Goal: Task Accomplishment & Management: Complete application form

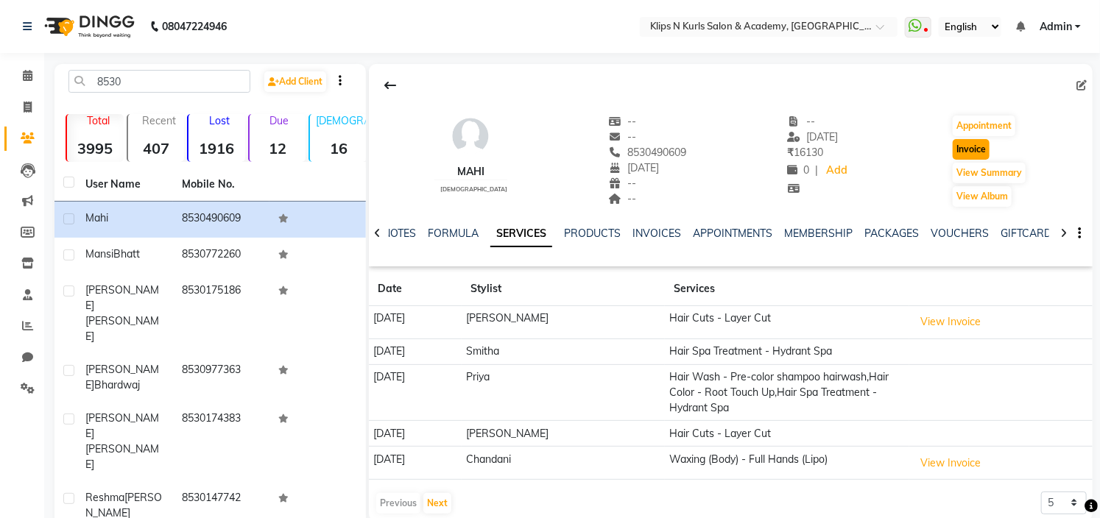
click at [972, 151] on button "Invoice" at bounding box center [971, 149] width 37 height 21
select select "124"
select select "service"
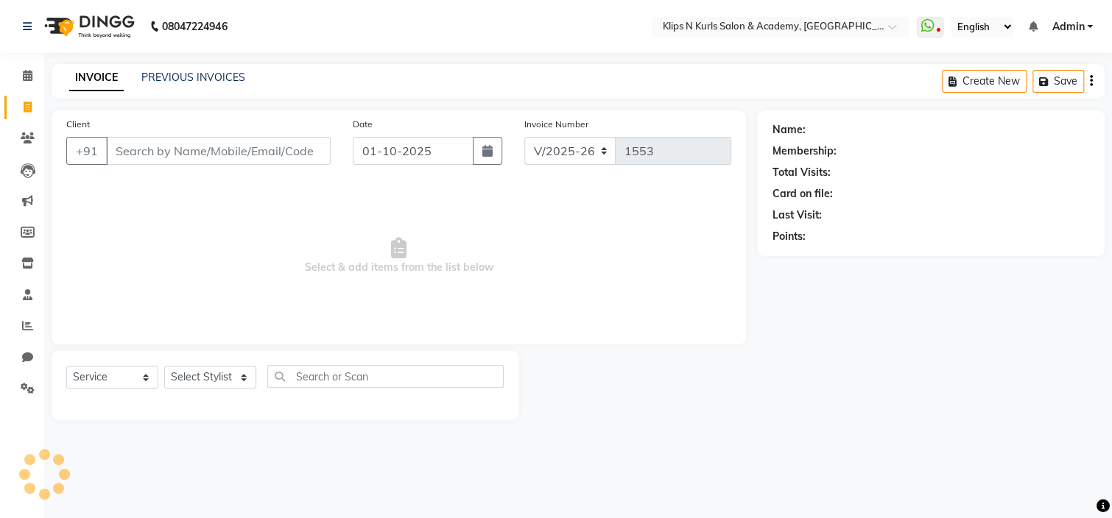
type input "8530490609"
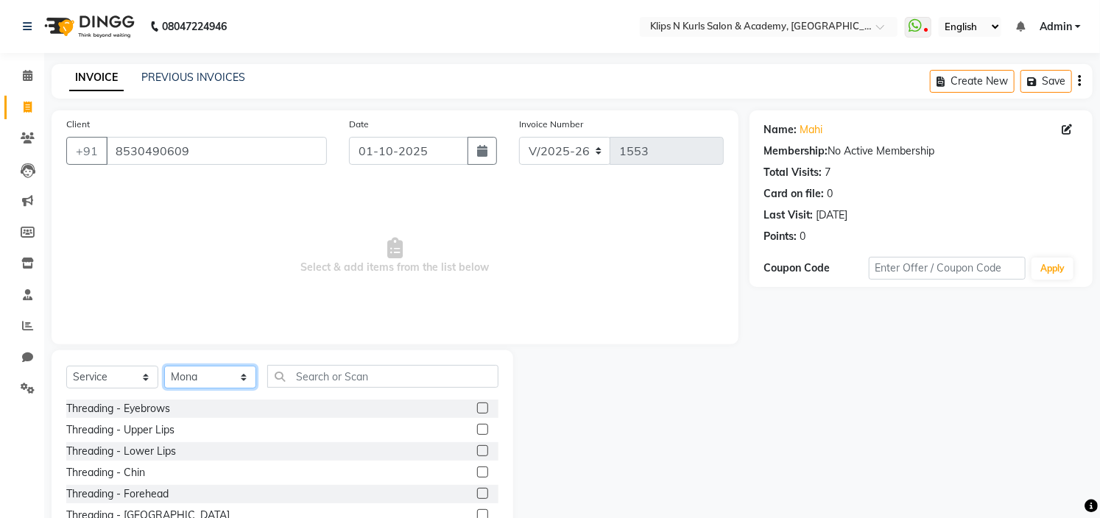
click at [225, 376] on select "Select Stylist Chandani Front Desk [PERSON_NAME] [PERSON_NAME] Neha Pooja [PERS…" at bounding box center [210, 377] width 92 height 23
select select "86065"
click at [164, 367] on select "Select Stylist Chandani Front Desk [PERSON_NAME] [PERSON_NAME] Neha Pooja [PERS…" at bounding box center [210, 377] width 92 height 23
click at [477, 411] on label at bounding box center [482, 408] width 11 height 11
click at [477, 411] on input "checkbox" at bounding box center [482, 409] width 10 height 10
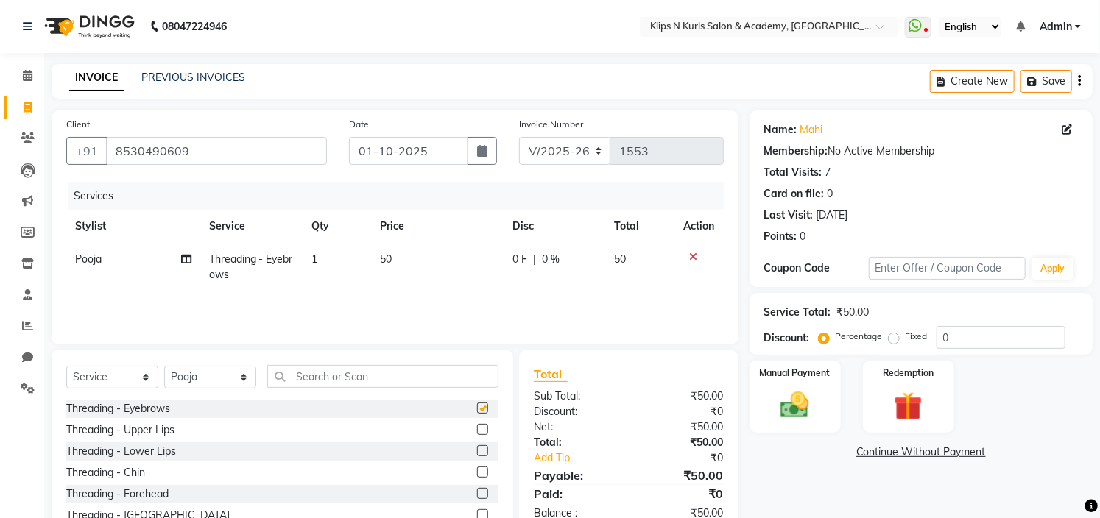
checkbox input "false"
click at [208, 382] on select "Select Stylist Chandani Front Desk [PERSON_NAME] [PERSON_NAME] Neha Pooja [PERS…" at bounding box center [210, 377] width 92 height 23
select select "19587"
click at [164, 367] on select "Select Stylist Chandani Front Desk [PERSON_NAME] [PERSON_NAME] Neha Pooja [PERS…" at bounding box center [210, 377] width 92 height 23
click at [351, 379] on input "text" at bounding box center [382, 376] width 231 height 23
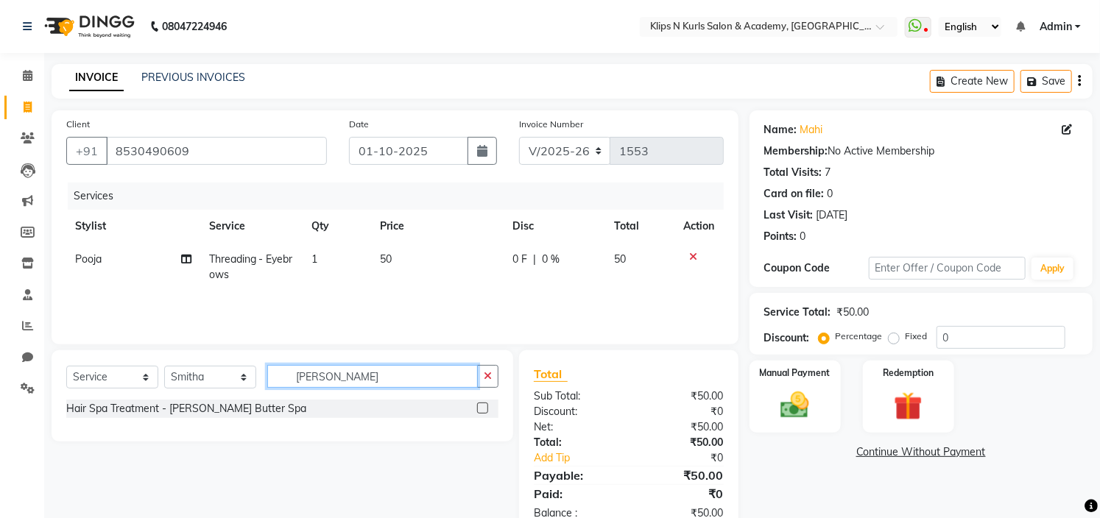
type input "[PERSON_NAME]"
click at [485, 409] on label at bounding box center [482, 408] width 11 height 11
click at [485, 409] on input "checkbox" at bounding box center [482, 409] width 10 height 10
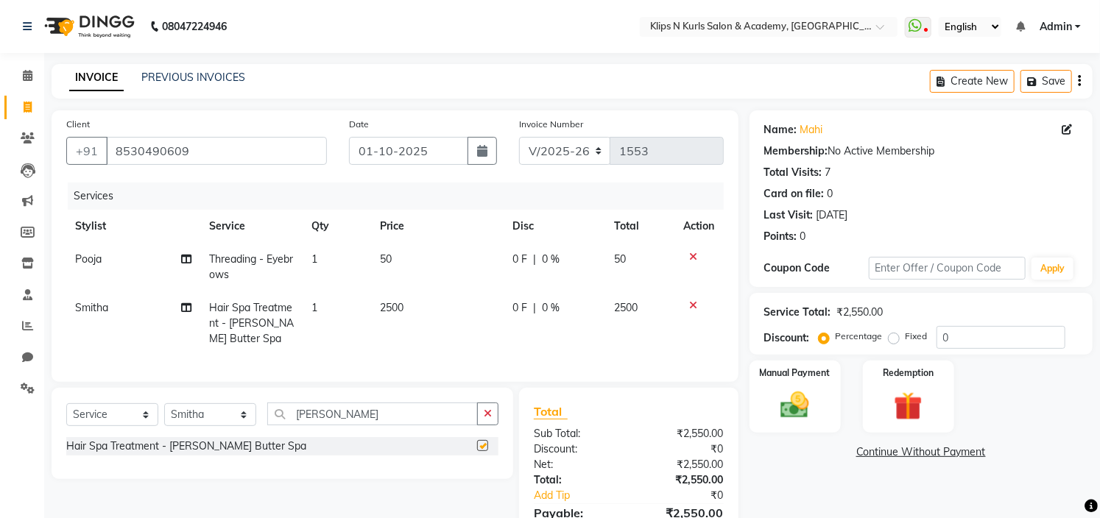
checkbox input "false"
click at [218, 426] on select "Select Stylist Chandani Front Desk [PERSON_NAME] [PERSON_NAME] Neha Pooja [PERS…" at bounding box center [210, 415] width 92 height 23
select select "71846"
click at [164, 416] on select "Select Stylist Chandani Front Desk [PERSON_NAME] [PERSON_NAME] Neha Pooja [PERS…" at bounding box center [210, 415] width 92 height 23
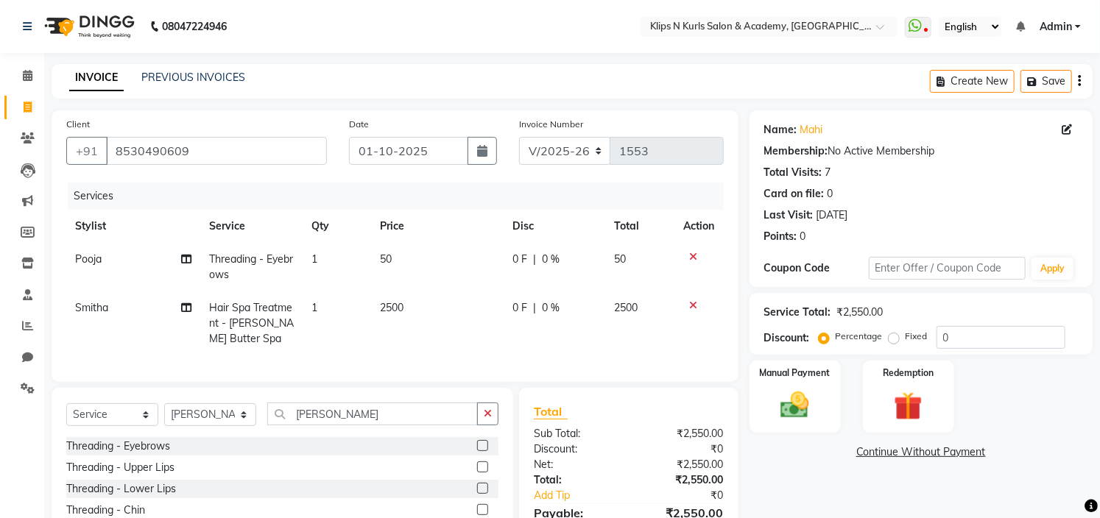
click at [345, 437] on div "Select Service Product Membership Package Voucher Prepaid Gift Card Select Styl…" at bounding box center [282, 420] width 432 height 35
click at [340, 426] on input "[PERSON_NAME]" at bounding box center [372, 414] width 211 height 23
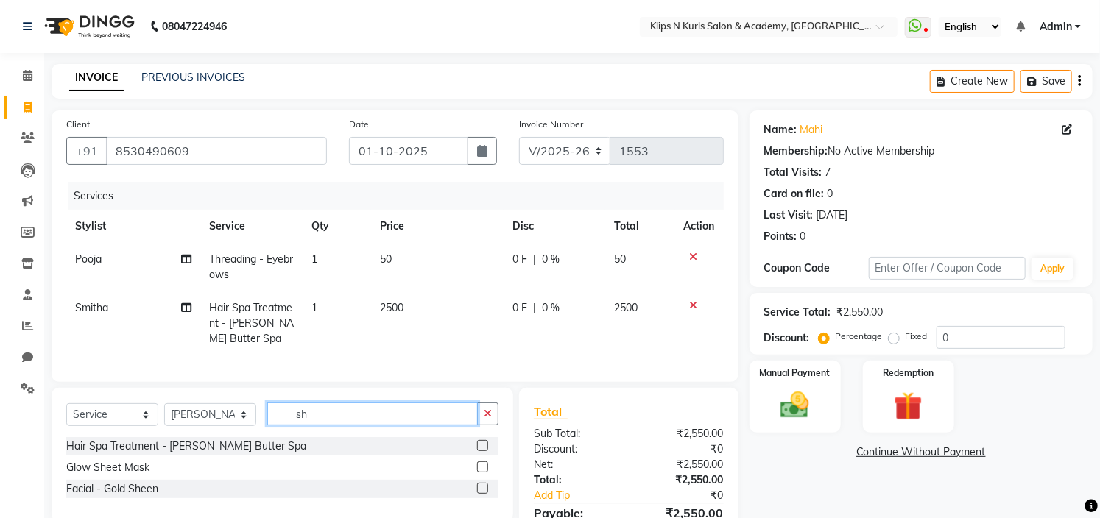
type input "s"
type input "blow"
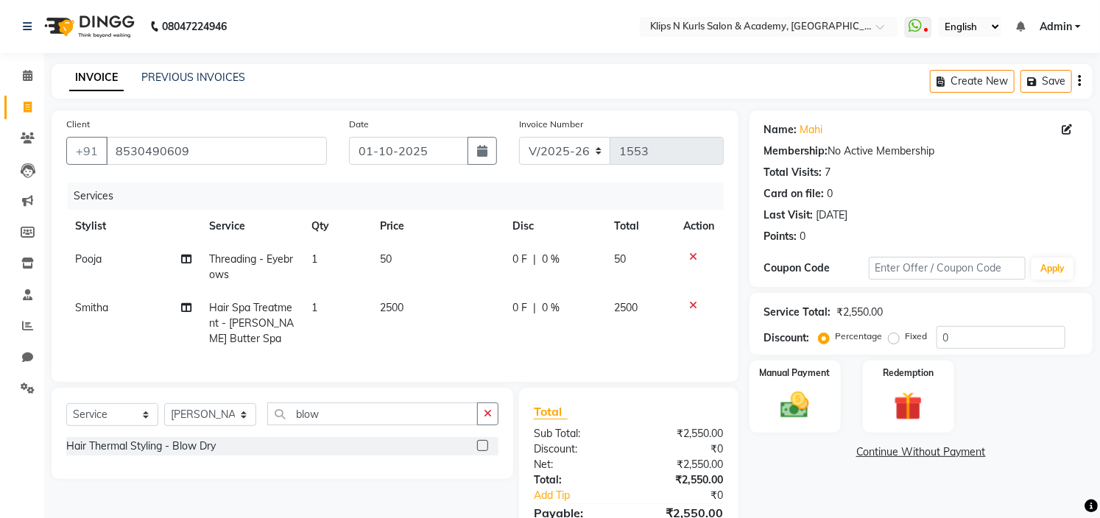
click at [483, 451] on label at bounding box center [482, 445] width 11 height 11
click at [483, 451] on input "checkbox" at bounding box center [482, 447] width 10 height 10
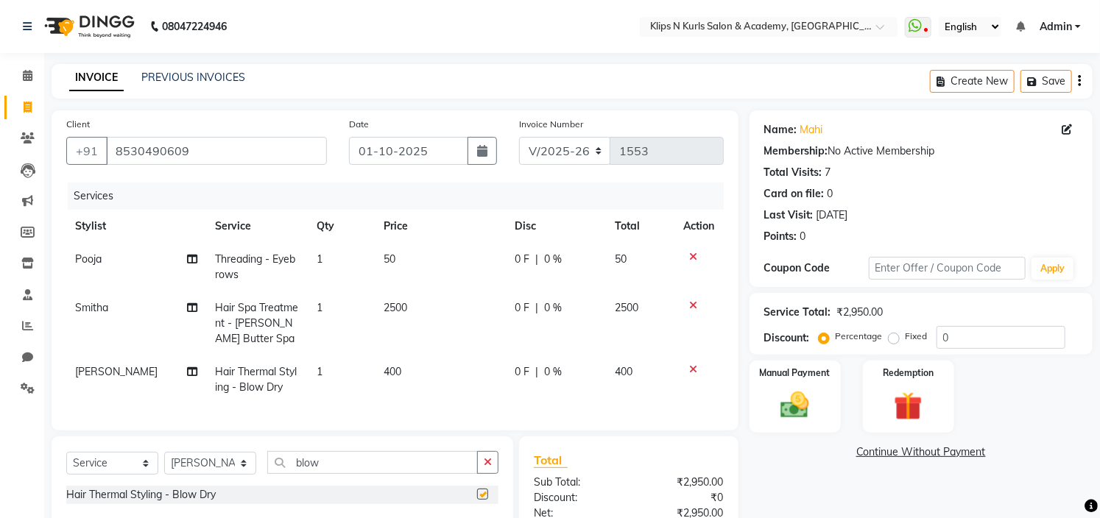
checkbox input "false"
click at [798, 407] on img at bounding box center [795, 406] width 49 height 34
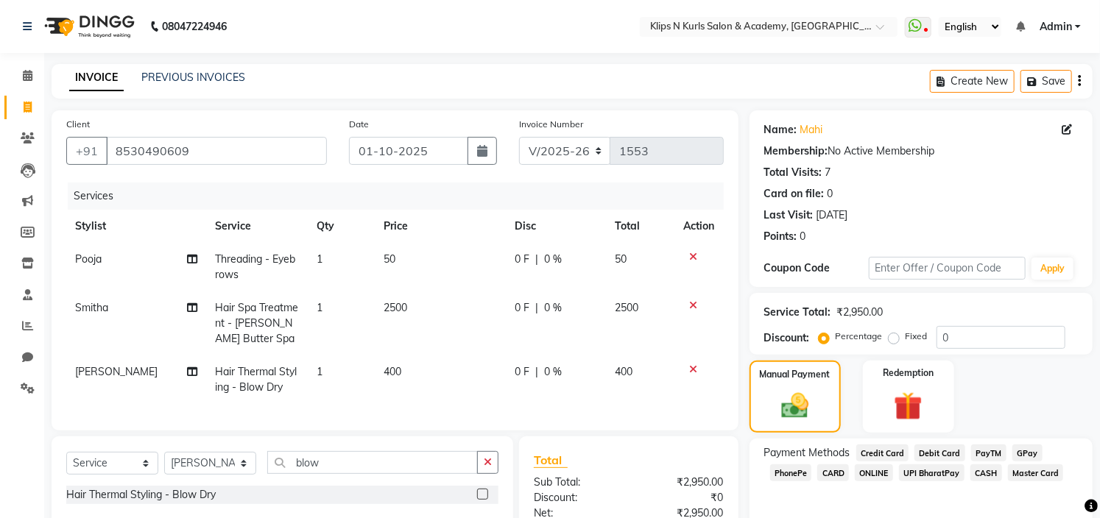
click at [1025, 445] on div "GPay" at bounding box center [1025, 455] width 36 height 20
click at [1025, 451] on span "GPay" at bounding box center [1028, 453] width 30 height 17
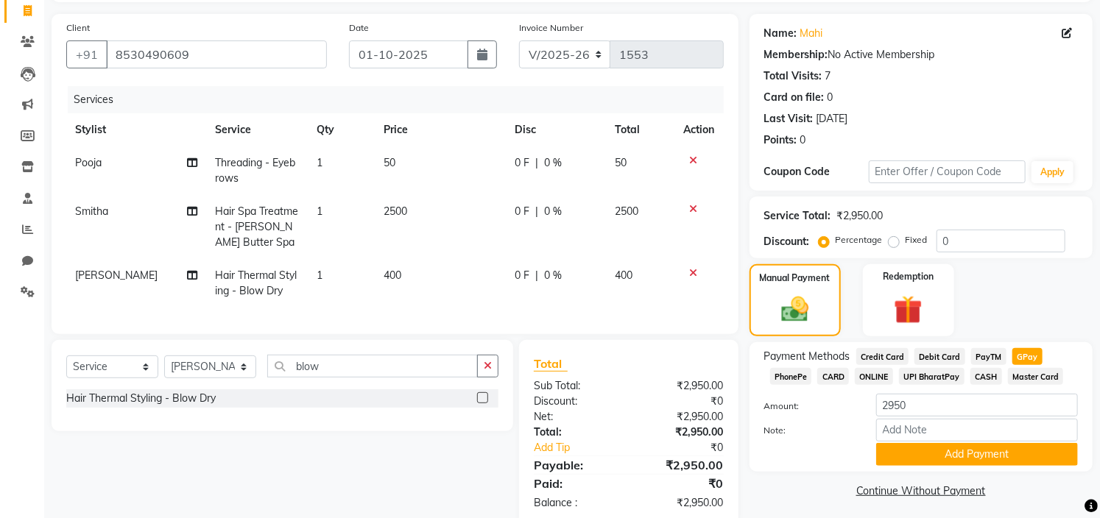
scroll to position [137, 0]
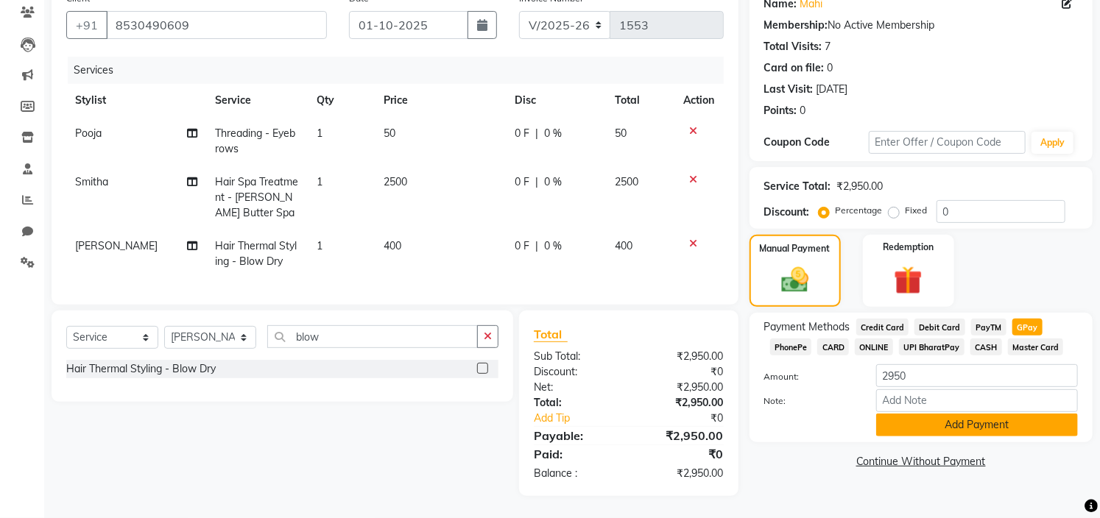
click at [1040, 425] on button "Add Payment" at bounding box center [977, 425] width 202 height 23
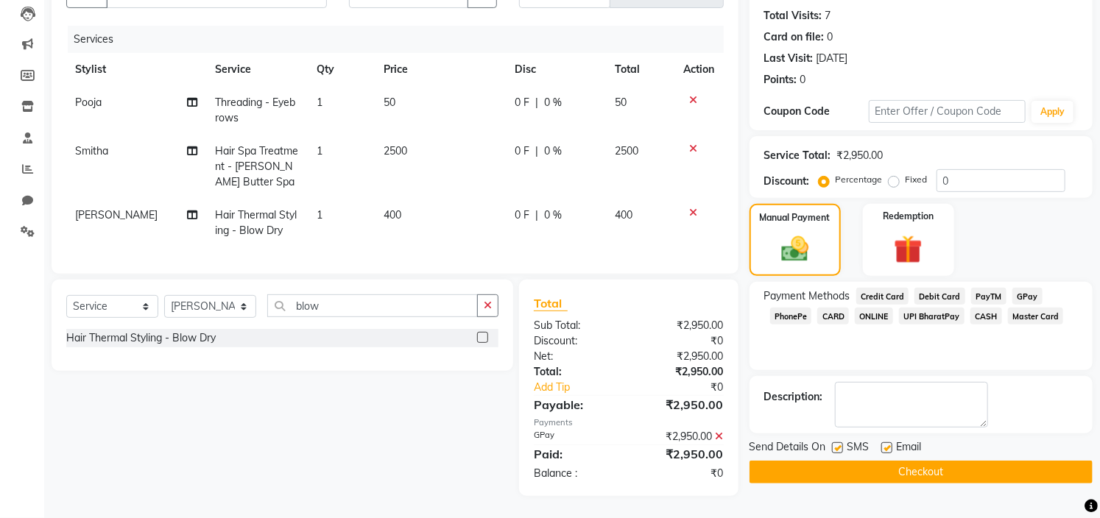
scroll to position [168, 0]
click at [1019, 461] on button "Checkout" at bounding box center [921, 472] width 343 height 23
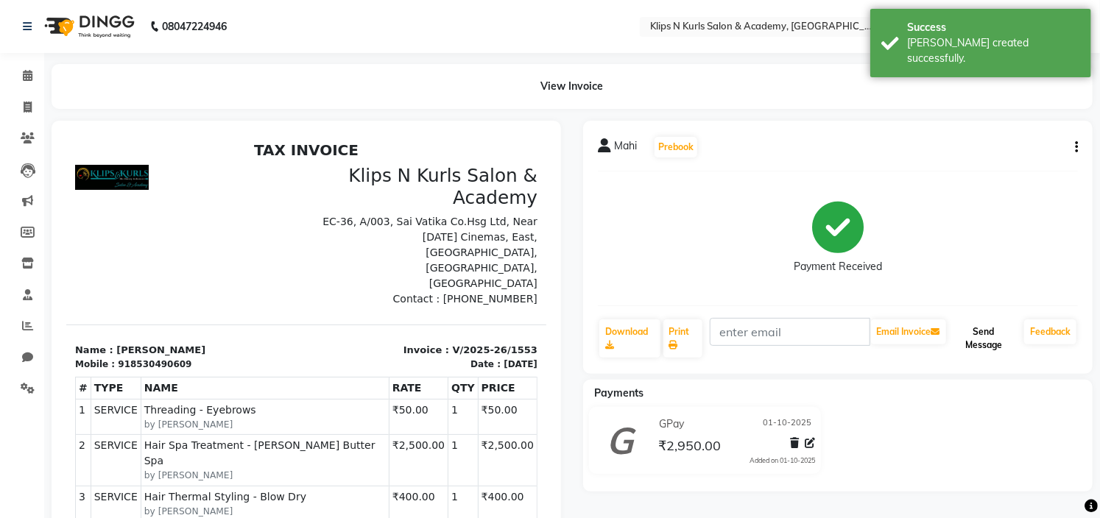
click at [985, 332] on button "Send Message" at bounding box center [983, 339] width 69 height 38
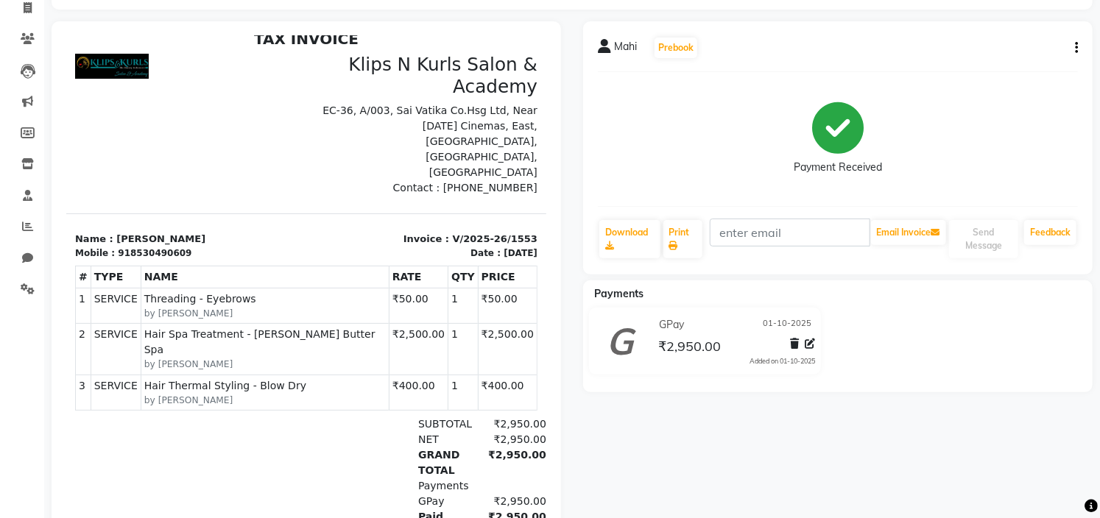
scroll to position [78, 0]
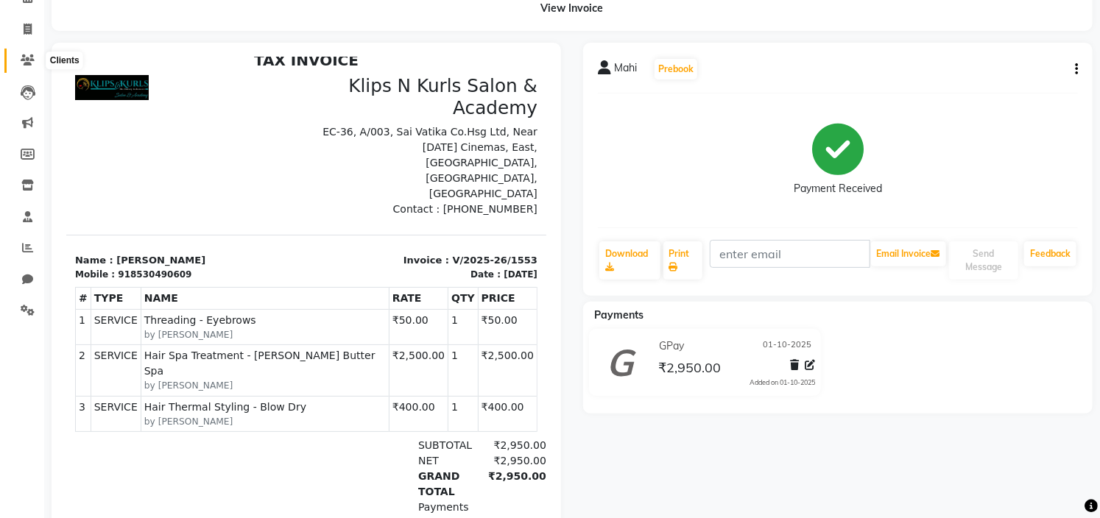
click at [28, 60] on icon at bounding box center [28, 60] width 14 height 11
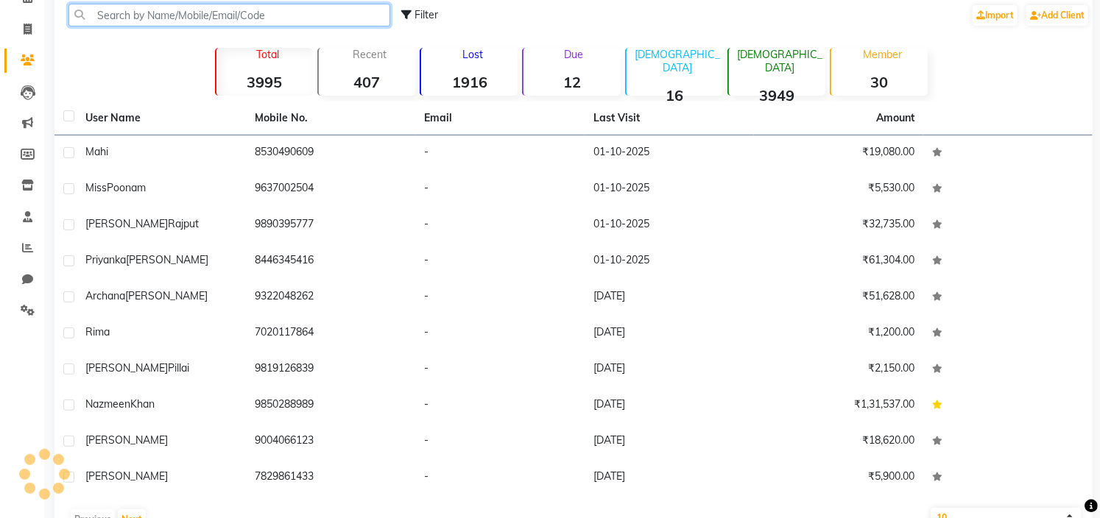
click at [186, 17] on input "text" at bounding box center [229, 15] width 322 height 23
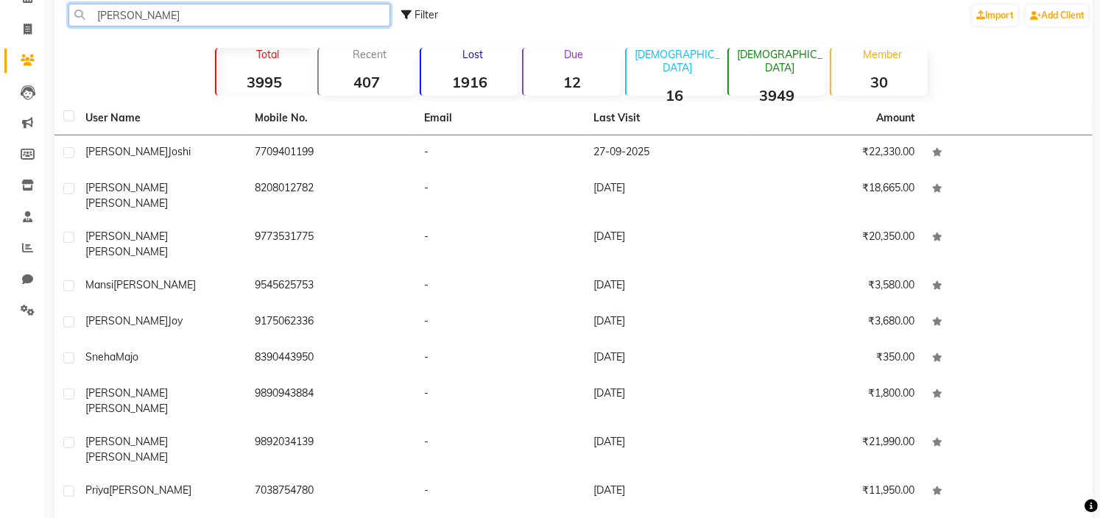
scroll to position [9, 0]
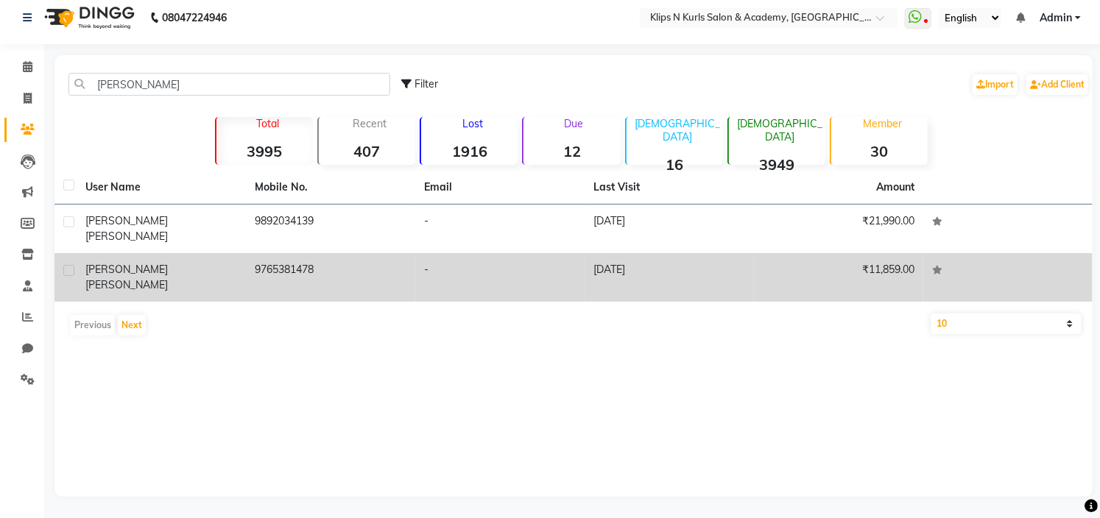
click at [312, 269] on td "9765381478" at bounding box center [330, 277] width 169 height 49
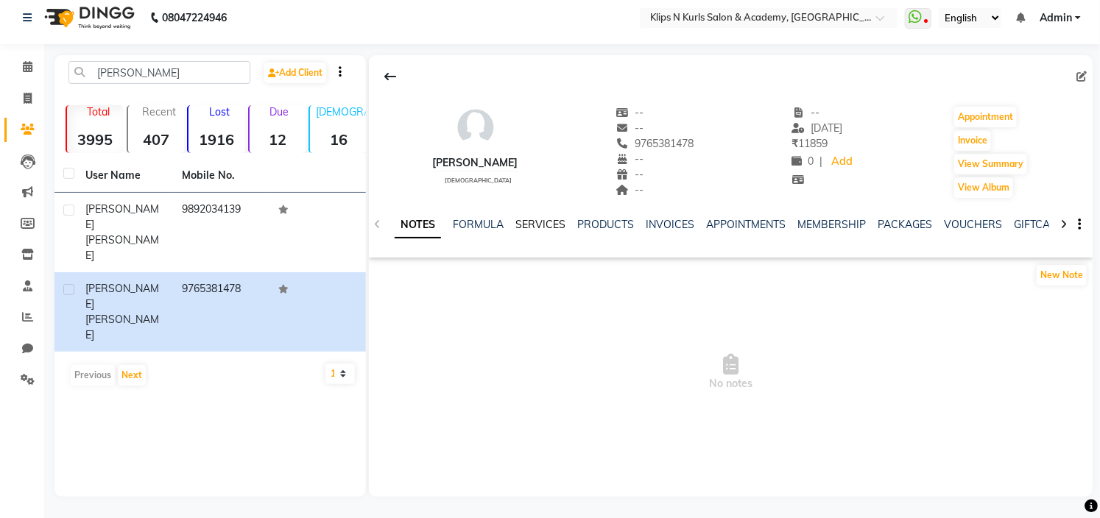
click at [536, 222] on link "SERVICES" at bounding box center [541, 224] width 50 height 13
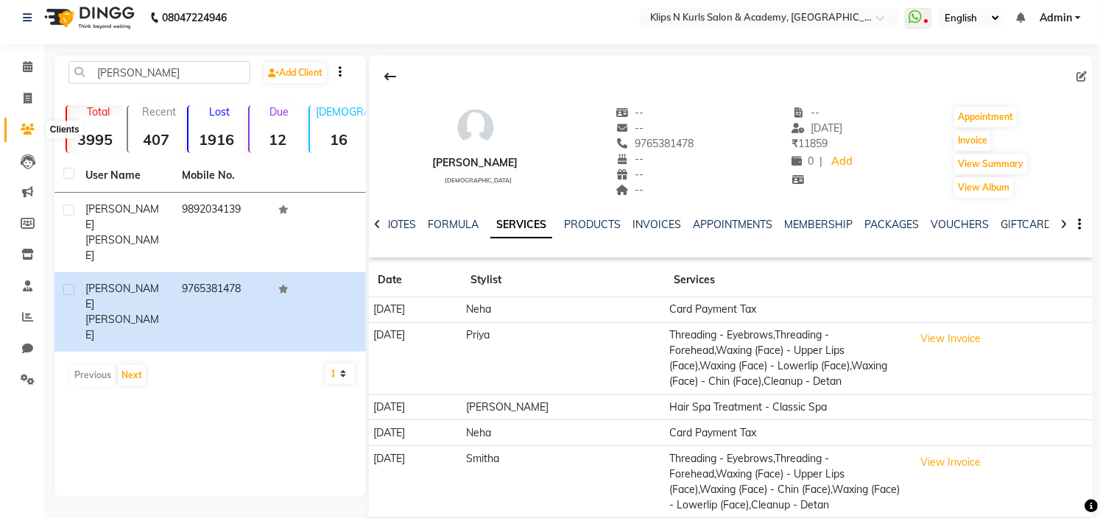
click at [27, 131] on icon at bounding box center [28, 129] width 14 height 11
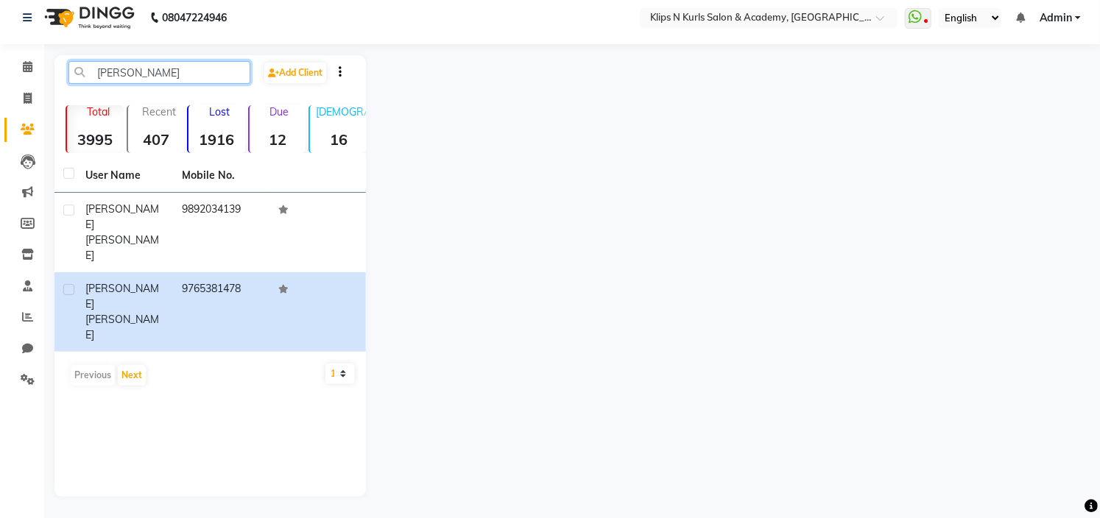
click at [138, 68] on input "[PERSON_NAME]" at bounding box center [159, 72] width 182 height 23
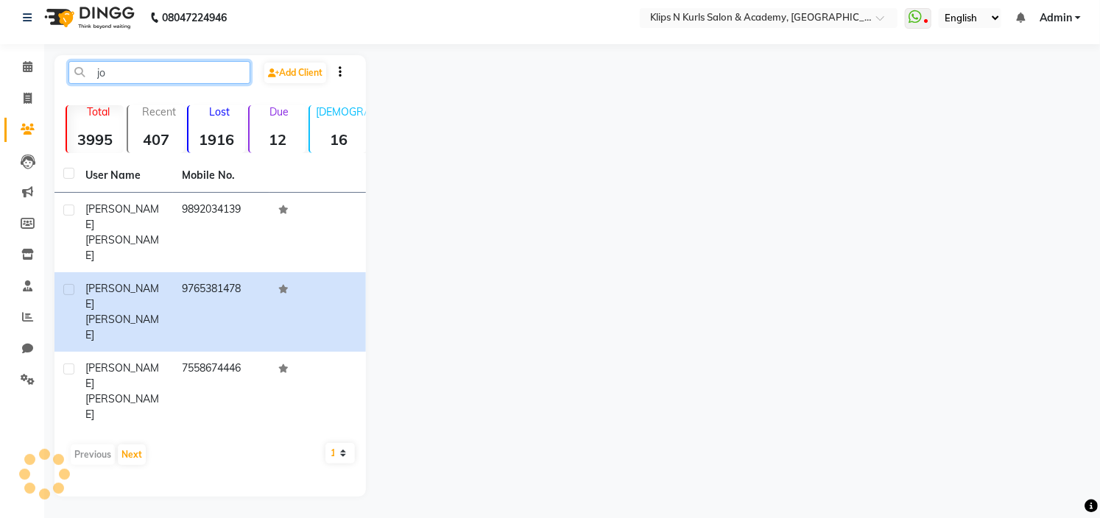
type input "j"
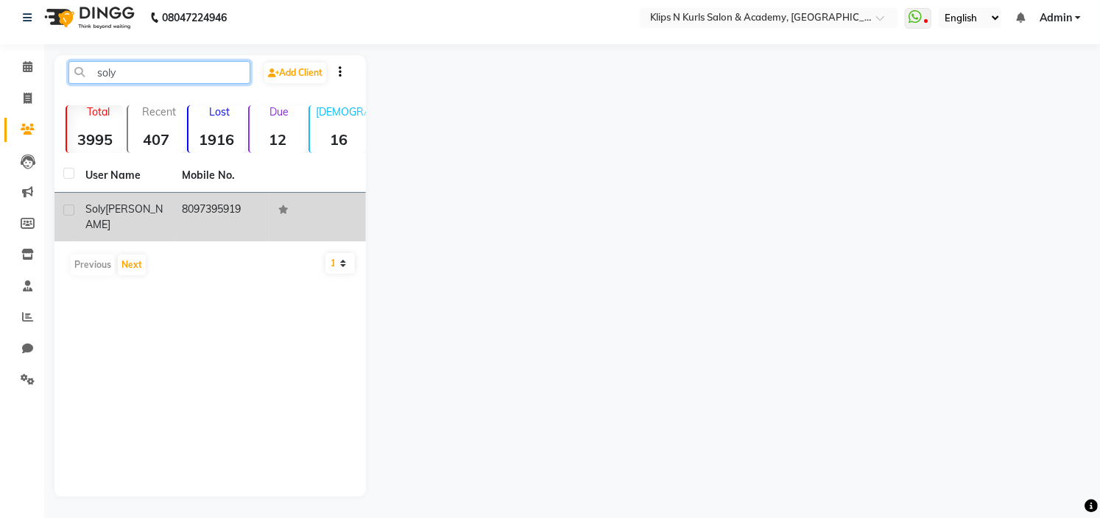
type input "soly"
click at [172, 203] on td "[PERSON_NAME]" at bounding box center [125, 217] width 96 height 49
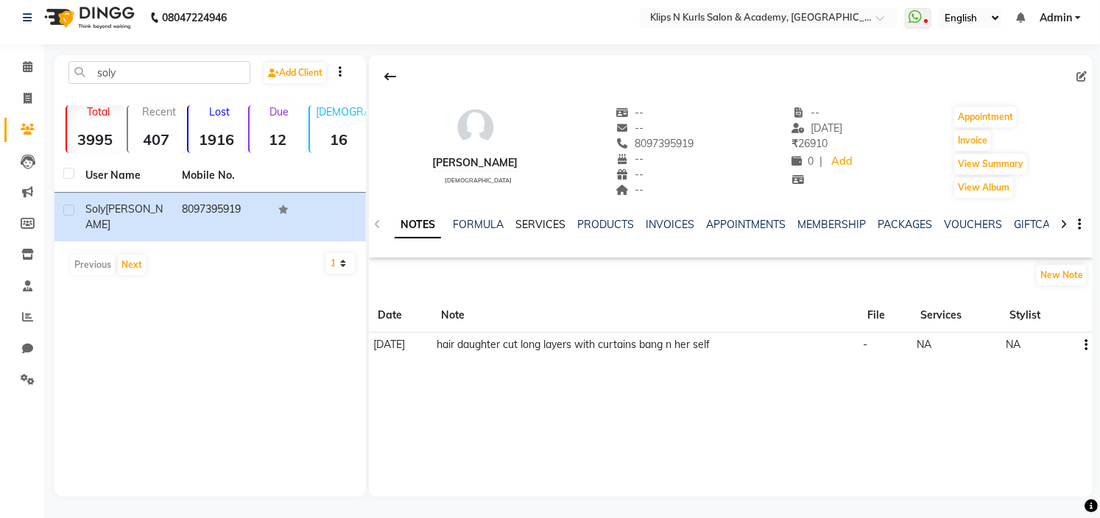
click at [532, 224] on link "SERVICES" at bounding box center [541, 224] width 50 height 13
